Goal: Find specific page/section: Find specific page/section

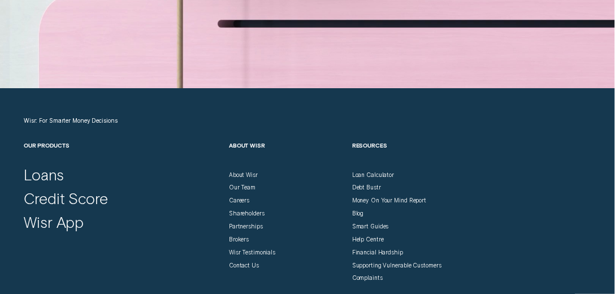
scroll to position [2726, 0]
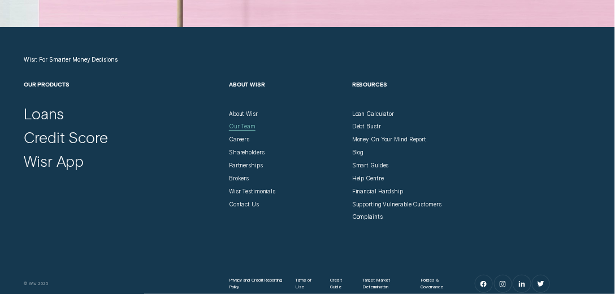
click at [246, 129] on div "Our Team" at bounding box center [242, 126] width 27 height 7
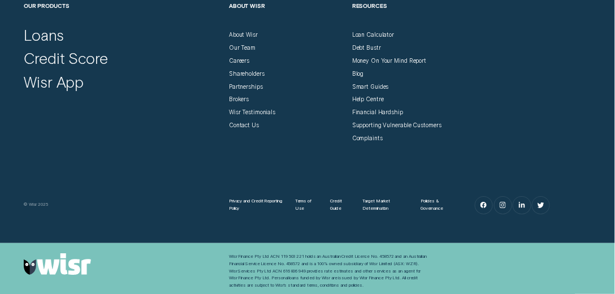
scroll to position [840, 0]
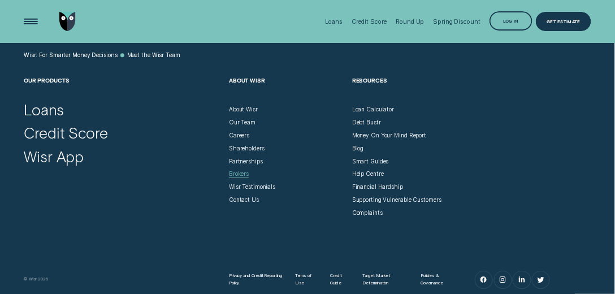
click at [245, 170] on div "Brokers" at bounding box center [239, 173] width 20 height 7
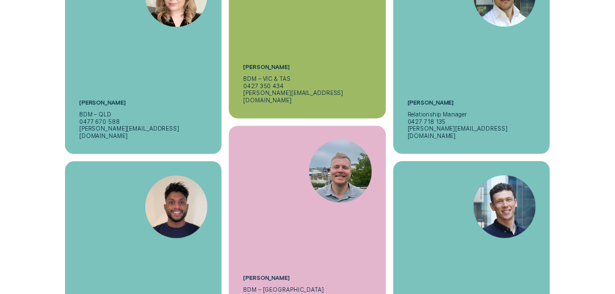
scroll to position [2779, 0]
